Goal: Entertainment & Leisure: Consume media (video, audio)

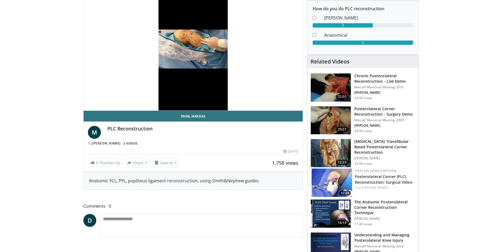
scroll to position [54, 0]
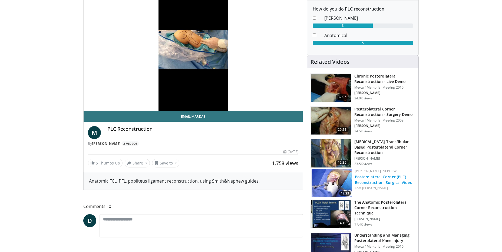
click at [377, 181] on link "Posterolateral Corner (PLC) Reconstruction: Surgical Video" at bounding box center [384, 179] width 58 height 11
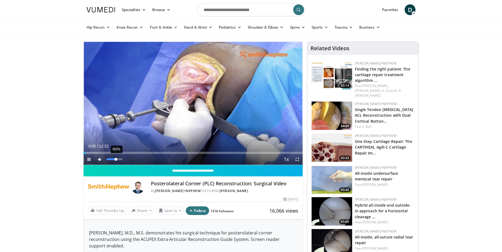
click at [116, 158] on div "60%" at bounding box center [114, 159] width 15 height 2
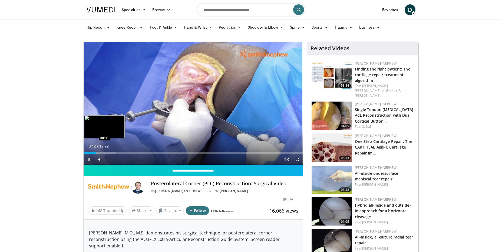
click at [94, 152] on div "Loaded : 14.69% 00:42 00:35" at bounding box center [193, 153] width 219 height 2
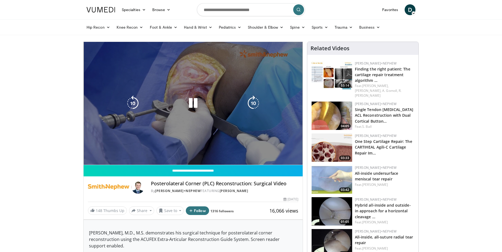
click at [91, 153] on div "10 seconds Tap to unmute" at bounding box center [193, 103] width 219 height 123
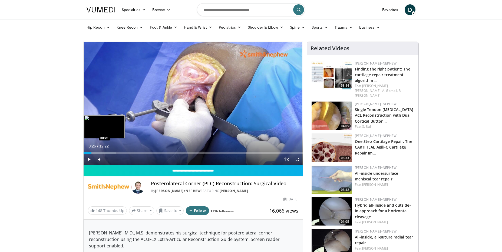
click at [91, 153] on div "Loaded : 14.69% 00:26 00:26" at bounding box center [193, 153] width 219 height 2
click at [87, 159] on span "Video Player" at bounding box center [89, 159] width 11 height 11
click at [94, 153] on div "Loaded : 14.69% 00:46 00:36" at bounding box center [193, 153] width 219 height 2
click at [92, 153] on div "00:38" at bounding box center [89, 153] width 11 height 2
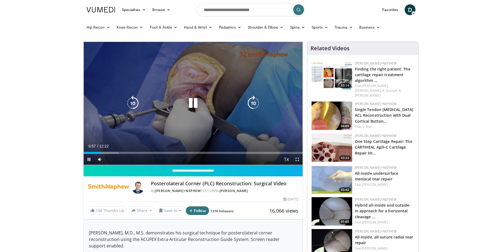
click at [193, 101] on icon "Video Player" at bounding box center [192, 103] width 15 height 15
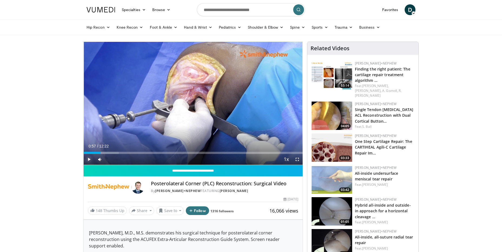
click at [90, 160] on span "Video Player" at bounding box center [89, 159] width 11 height 11
click at [97, 152] on div "Loaded : 16.17% 01:00 00:45" at bounding box center [193, 153] width 219 height 2
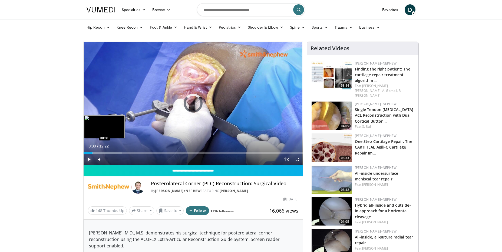
click at [92, 152] on div "Loaded : 17.36% 00:46 00:30" at bounding box center [193, 153] width 219 height 2
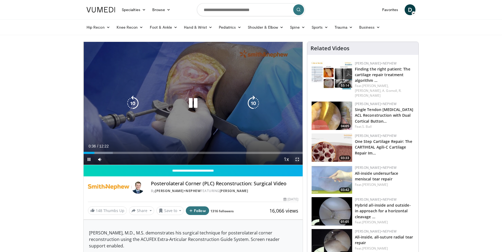
drag, startPoint x: 296, startPoint y: 156, endPoint x: 302, endPoint y: 183, distance: 27.7
click at [297, 156] on span "Video Player" at bounding box center [297, 159] width 11 height 11
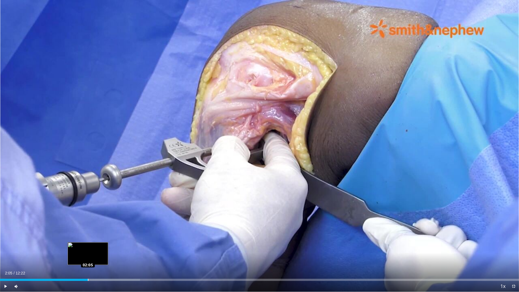
click at [88, 252] on div "Loaded : 26.96% 02:05 02:05" at bounding box center [259, 280] width 519 height 2
click at [78, 252] on div "Loaded : 26.96% 02:06 01:52" at bounding box center [259, 280] width 519 height 2
click at [70, 252] on div "01:53" at bounding box center [40, 280] width 80 height 2
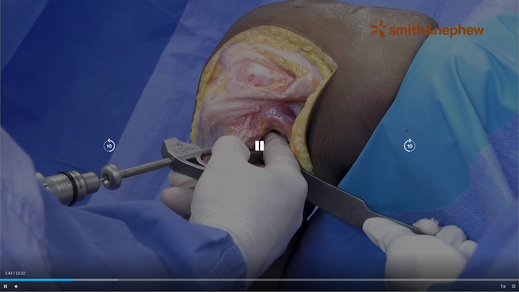
click at [381, 83] on div "10 seconds Tap to unmute" at bounding box center [259, 146] width 519 height 292
click at [380, 82] on div "10 seconds Tap to unmute" at bounding box center [259, 146] width 519 height 292
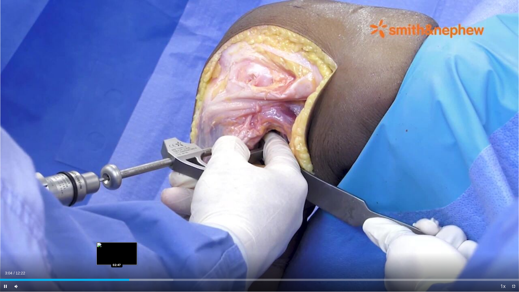
click at [118, 252] on div "03:04" at bounding box center [64, 280] width 129 height 2
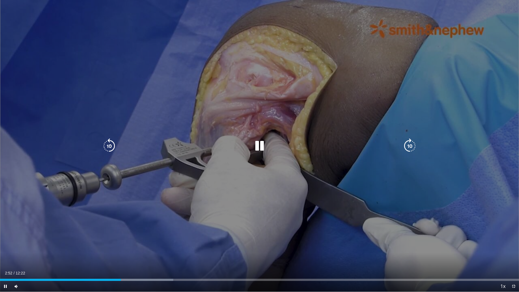
click at [258, 146] on icon "Video Player" at bounding box center [259, 145] width 15 height 15
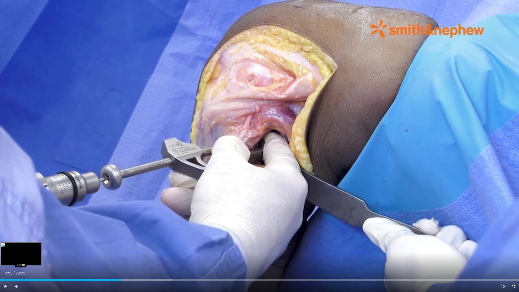
click at [8, 252] on div "Loaded : 33.39% 02:52 00:10" at bounding box center [259, 280] width 519 height 2
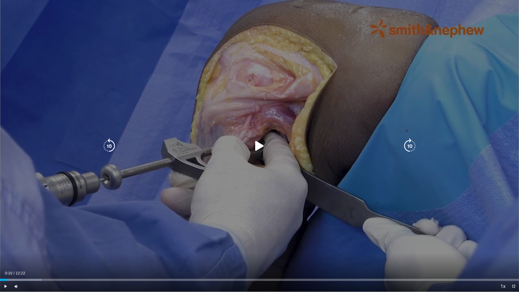
click at [257, 145] on icon "Video Player" at bounding box center [259, 145] width 15 height 15
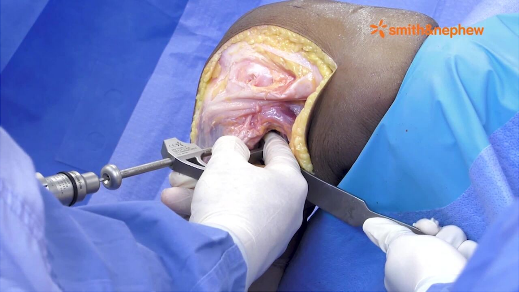
click at [484, 210] on div "10 seconds Tap to unmute" at bounding box center [259, 146] width 519 height 292
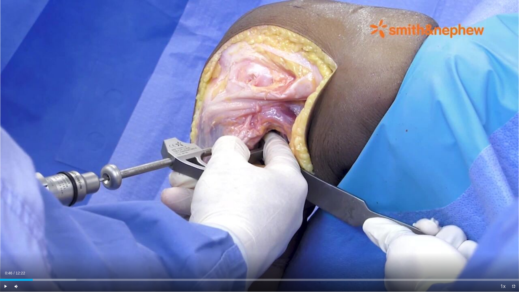
click at [485, 210] on div "10 seconds Tap to unmute" at bounding box center [259, 146] width 519 height 292
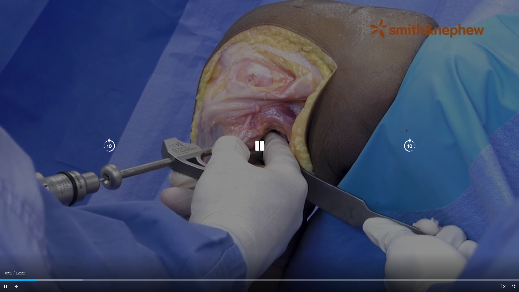
click at [260, 147] on icon "Video Player" at bounding box center [259, 145] width 15 height 15
click at [258, 147] on icon "Video Player" at bounding box center [259, 145] width 15 height 15
click at [258, 148] on icon "Video Player" at bounding box center [259, 145] width 15 height 15
click at [107, 146] on icon "Video Player" at bounding box center [109, 145] width 15 height 15
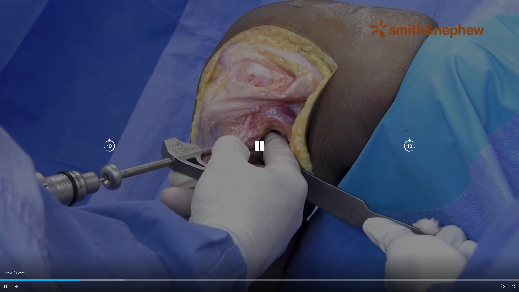
click at [443, 202] on div "10 seconds Tap to unmute" at bounding box center [259, 146] width 519 height 292
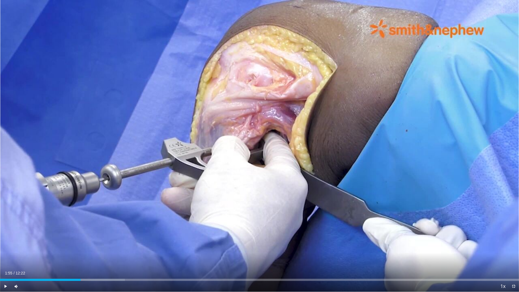
click at [443, 202] on div "10 seconds Tap to unmute" at bounding box center [259, 146] width 519 height 292
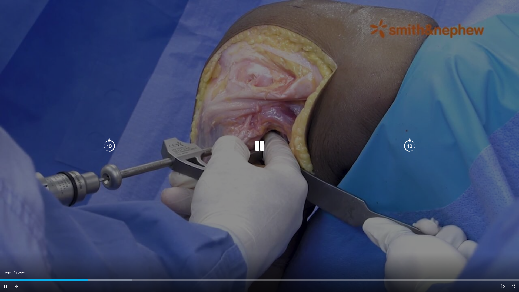
click at [262, 147] on icon "Video Player" at bounding box center [259, 145] width 15 height 15
